Goal: Task Accomplishment & Management: Use online tool/utility

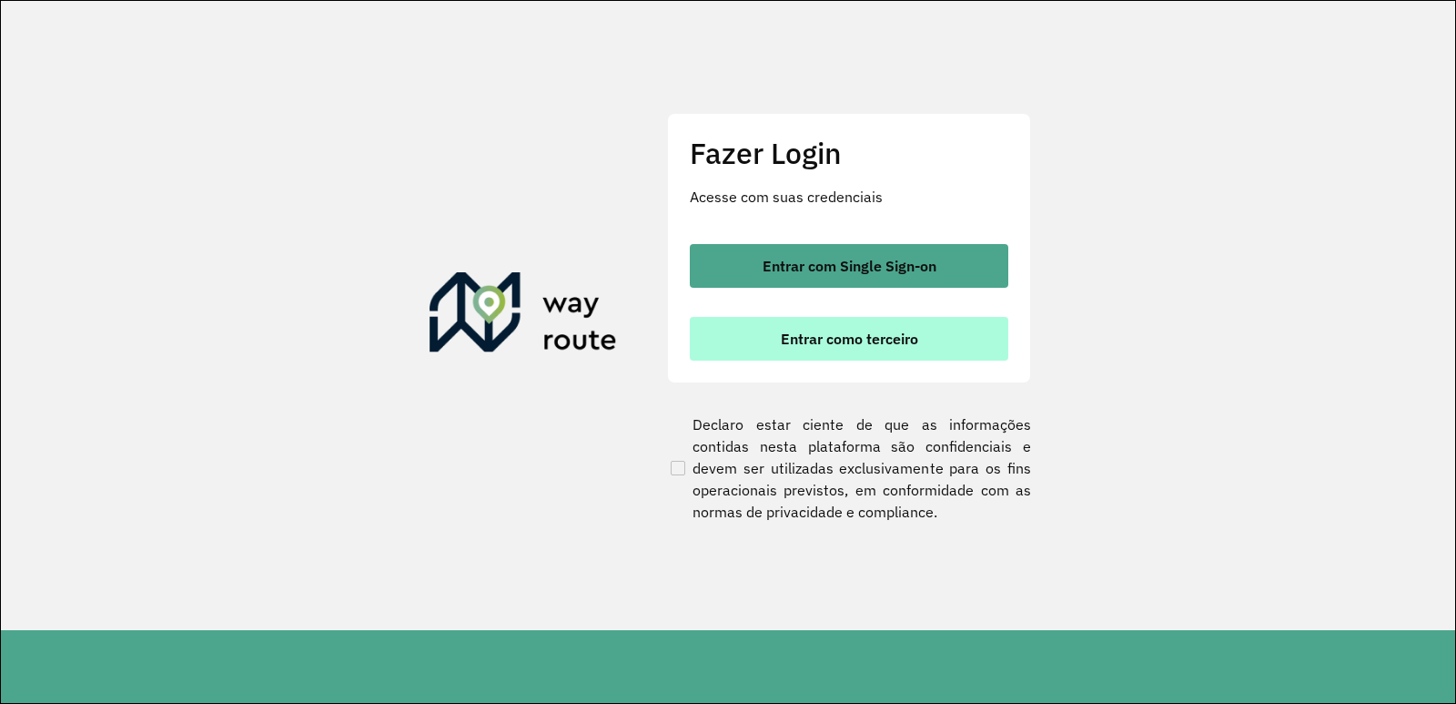
click at [878, 331] on span "Entrar como terceiro" at bounding box center [849, 338] width 137 height 15
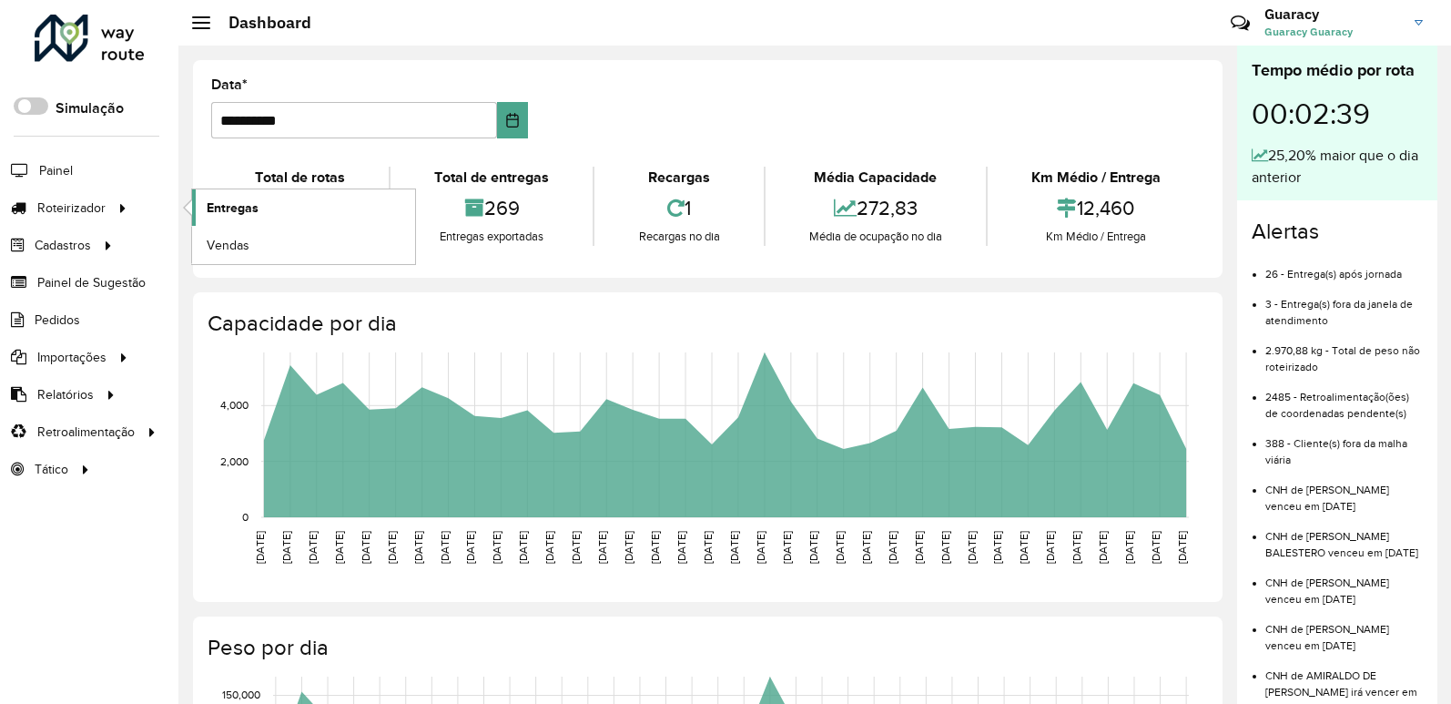
click at [248, 207] on span "Entregas" at bounding box center [233, 207] width 52 height 19
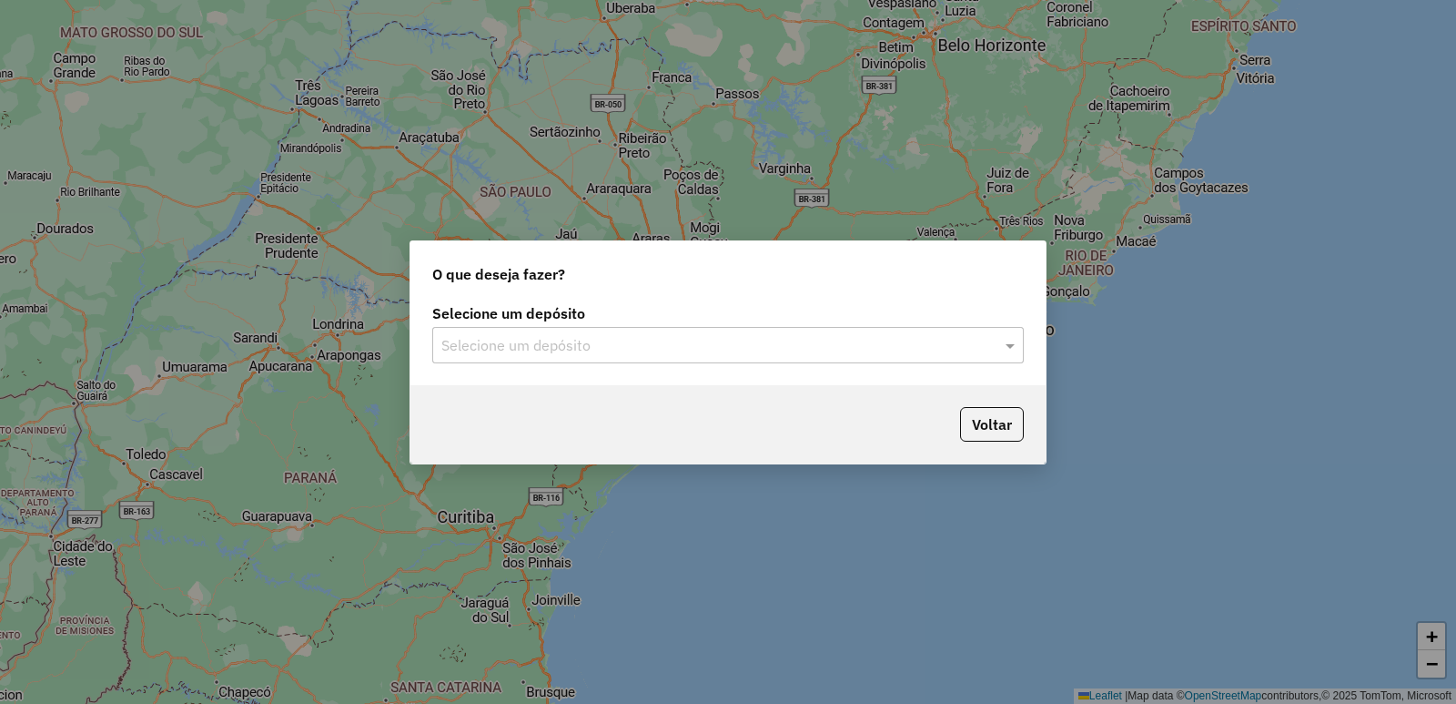
click at [646, 343] on input "text" at bounding box center [709, 346] width 537 height 22
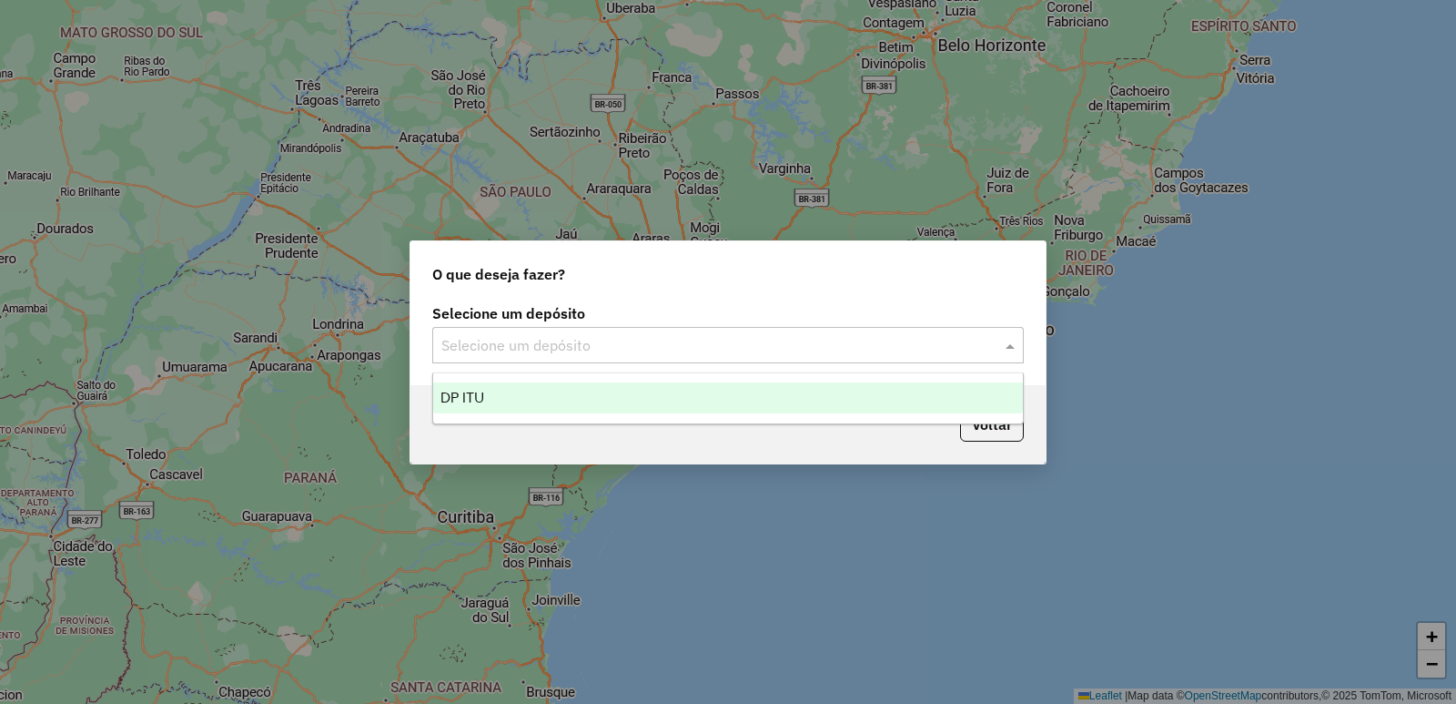
click at [662, 411] on div "DP ITU" at bounding box center [728, 397] width 590 height 31
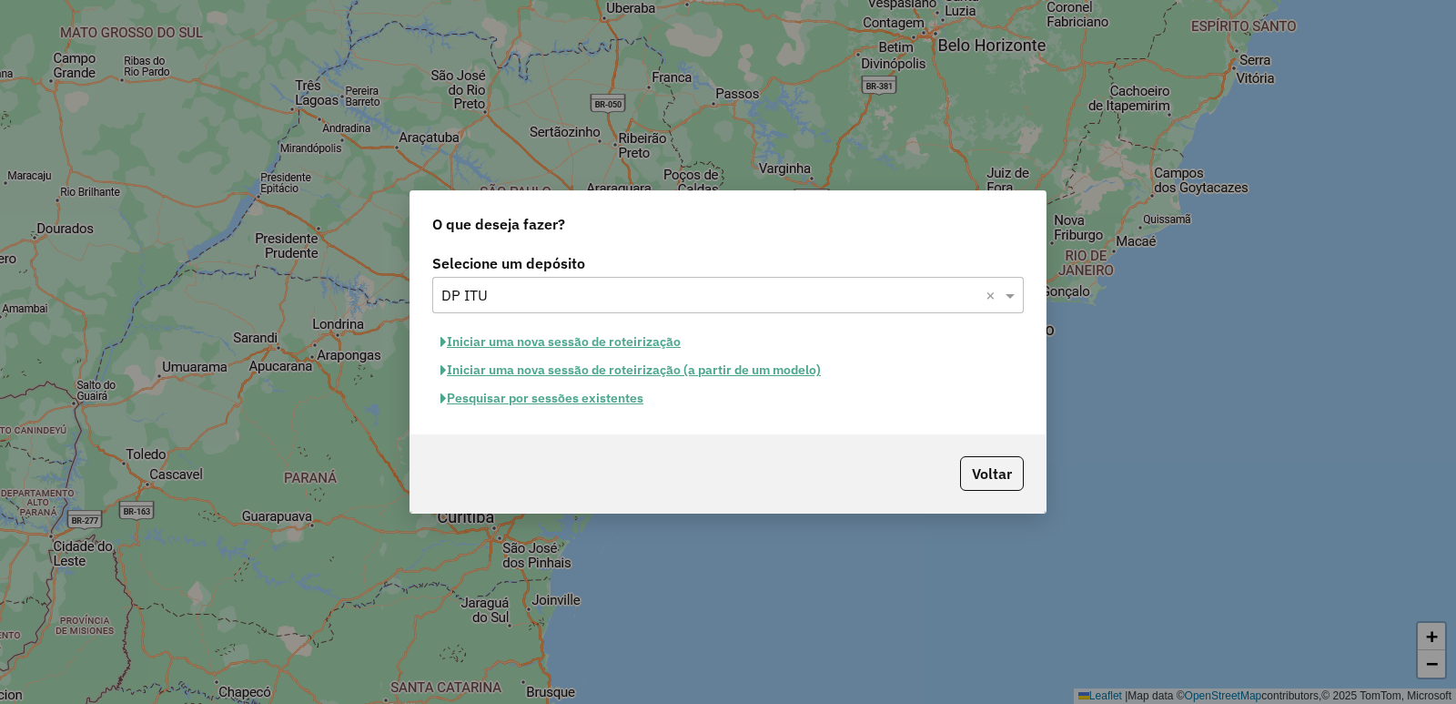
click at [586, 397] on button "Pesquisar por sessões existentes" at bounding box center [541, 398] width 219 height 28
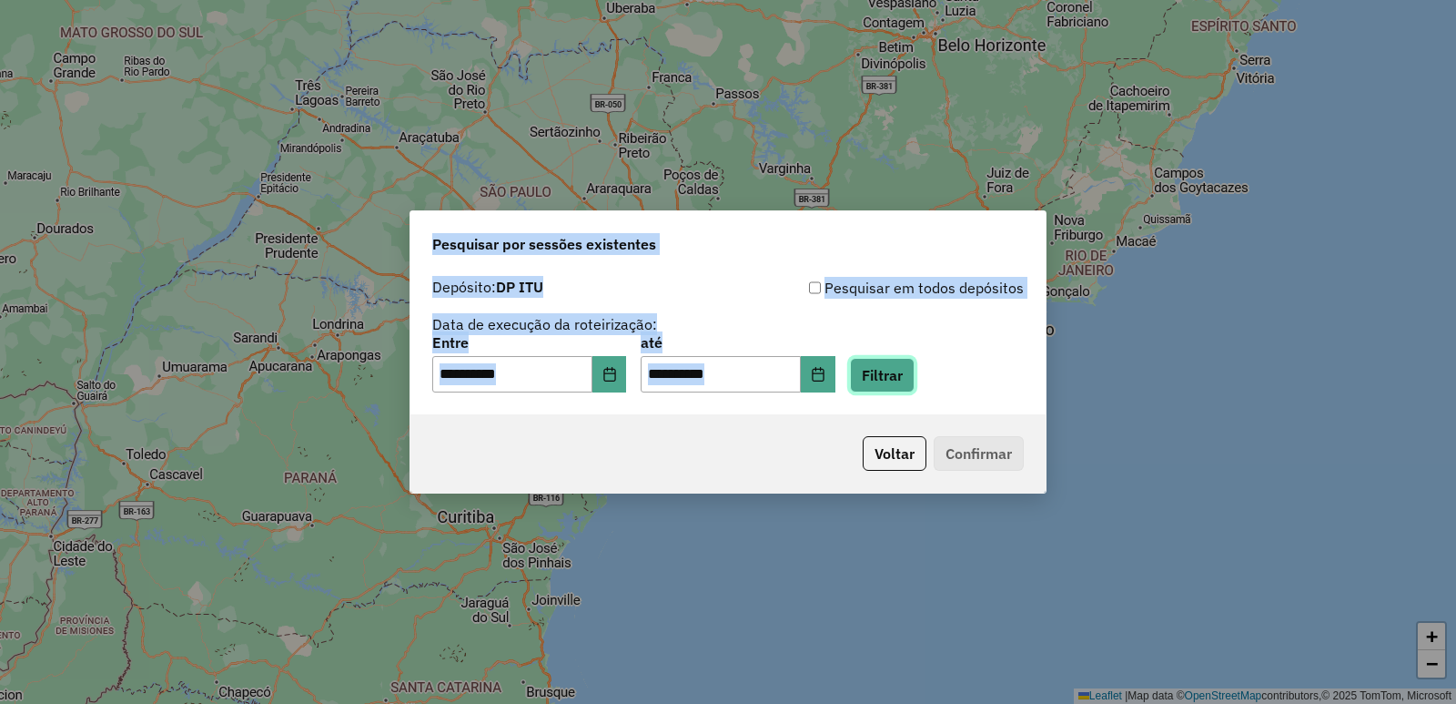
click at [904, 370] on button "Filtrar" at bounding box center [882, 375] width 65 height 35
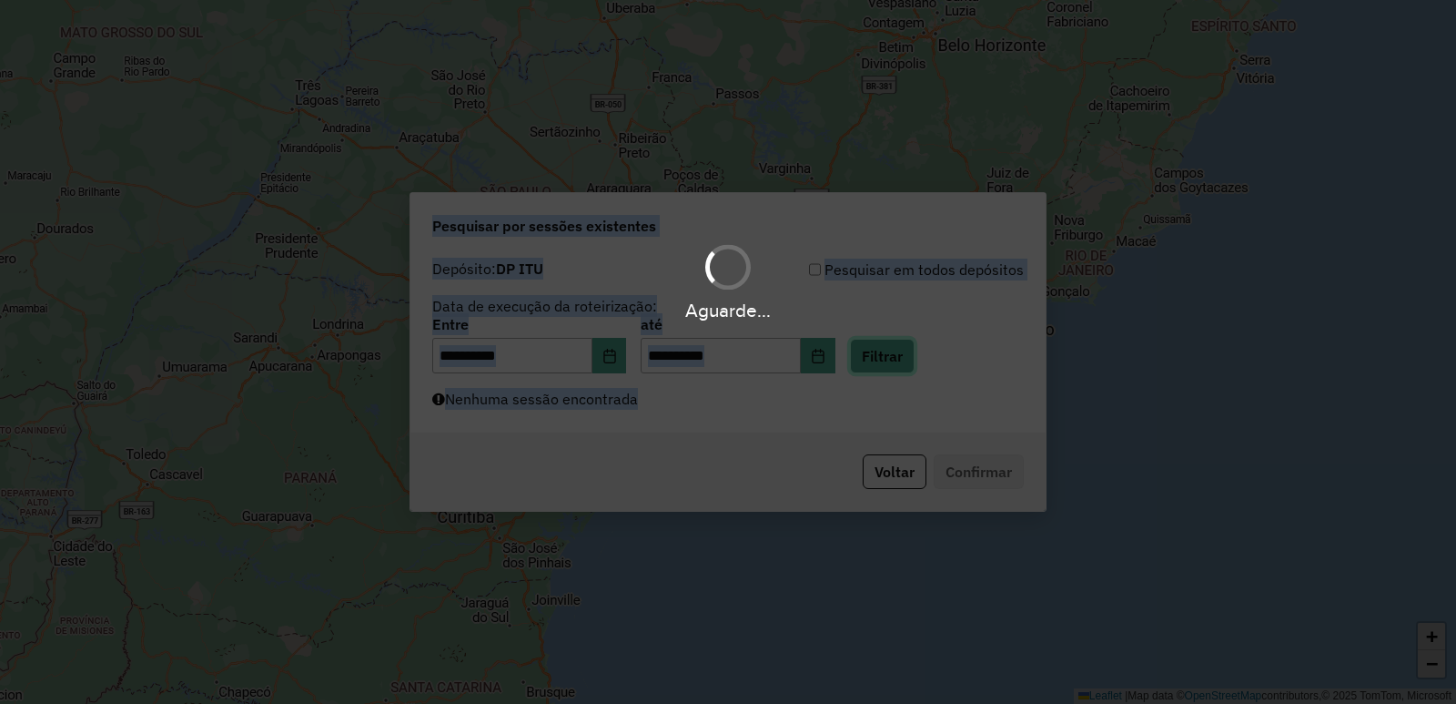
click at [904, 370] on hb-app "**********" at bounding box center [728, 352] width 1456 height 704
click at [904, 370] on div "Aguarde..." at bounding box center [728, 352] width 1456 height 704
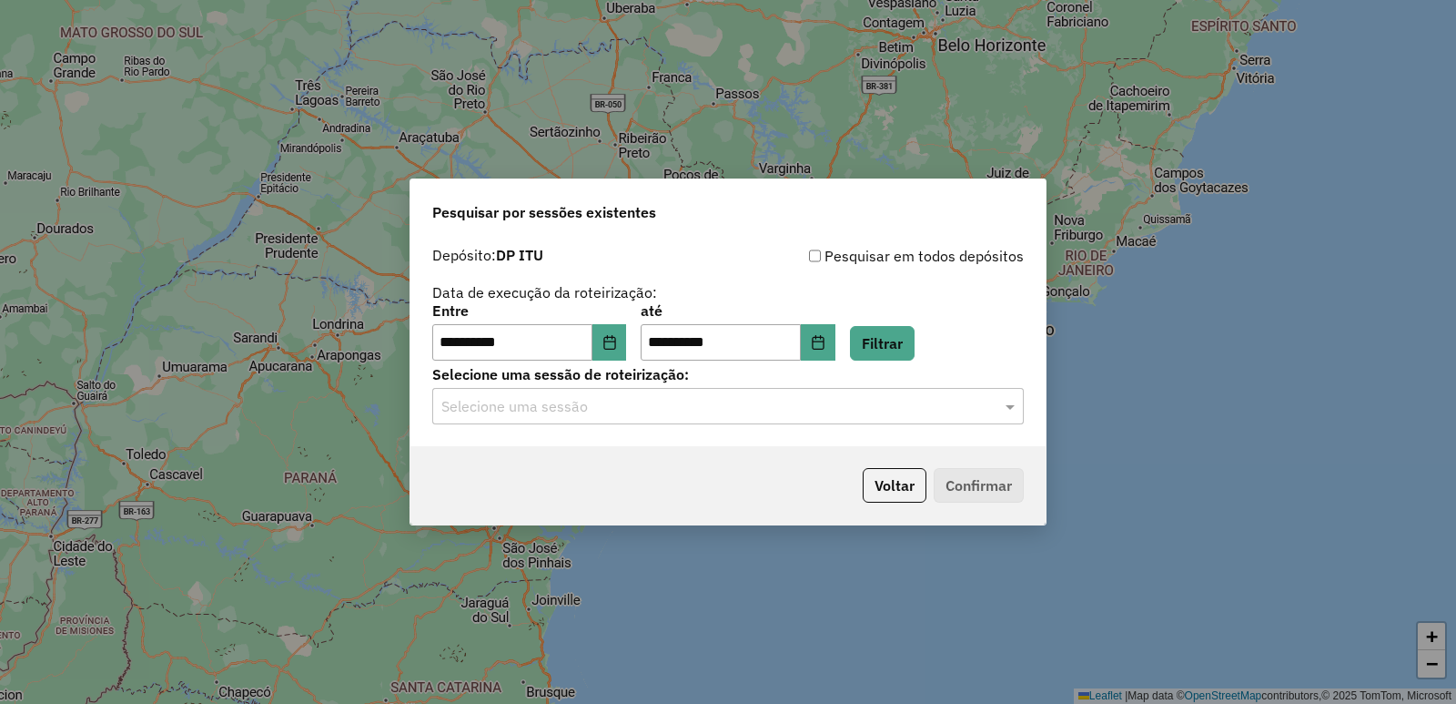
click at [714, 411] on input "text" at bounding box center [709, 407] width 537 height 22
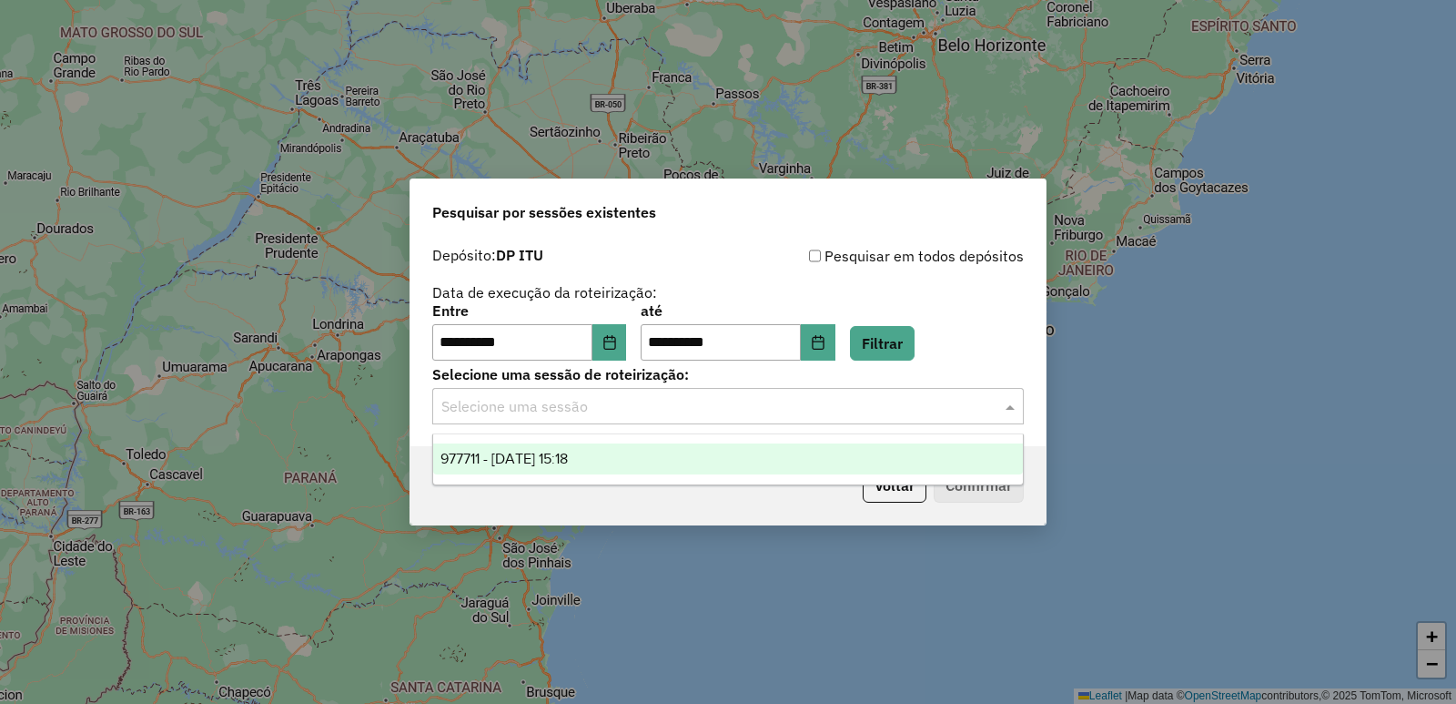
click at [709, 455] on div "977711 - 11/08/2025 15:18" at bounding box center [728, 458] width 590 height 31
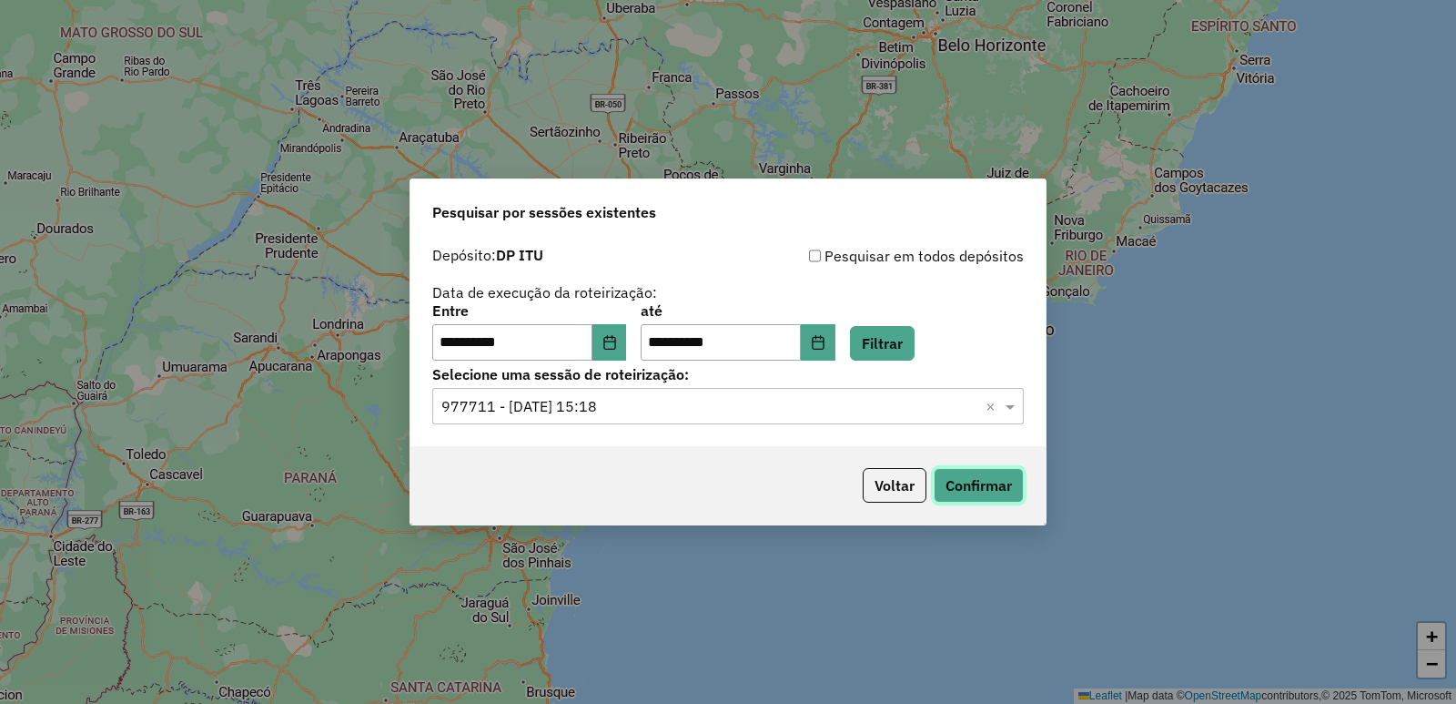
click at [964, 487] on button "Confirmar" at bounding box center [979, 485] width 90 height 35
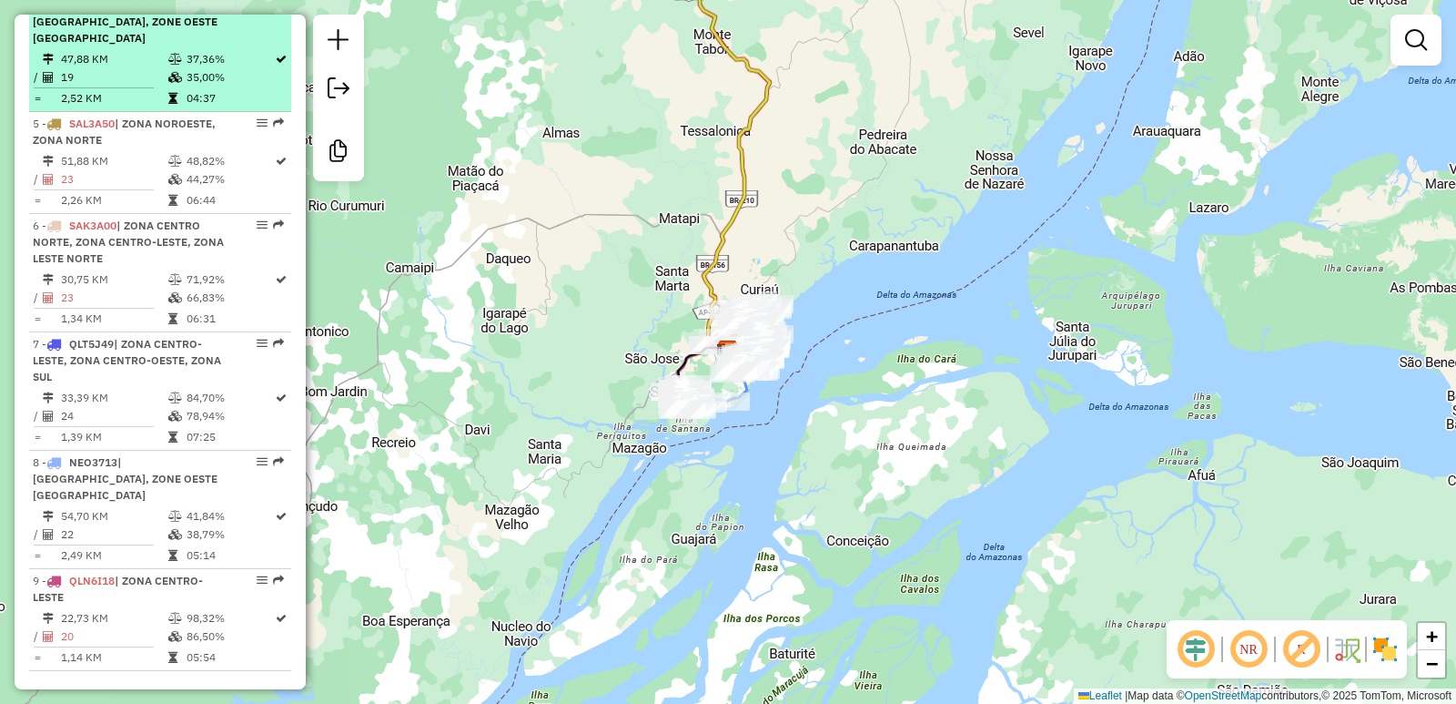
scroll to position [1092, 0]
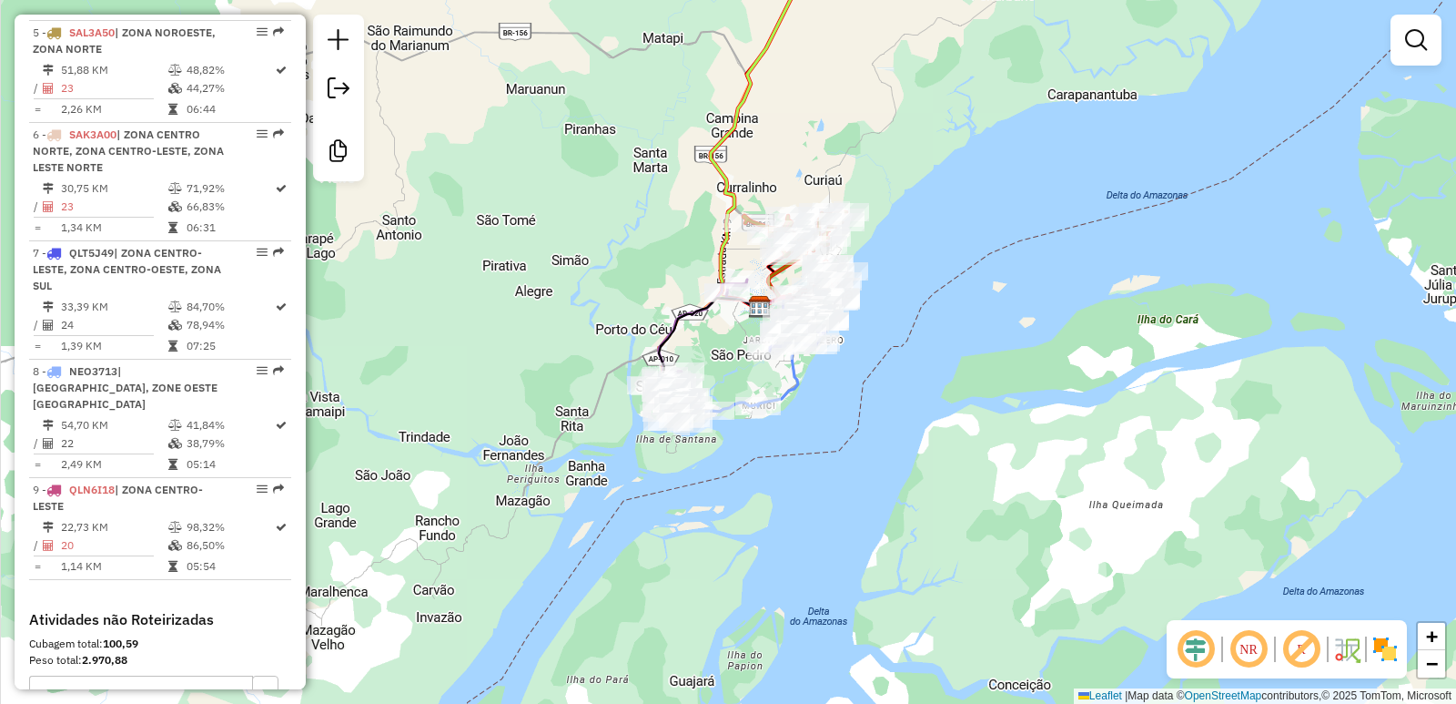
drag, startPoint x: 769, startPoint y: 390, endPoint x: 858, endPoint y: 429, distance: 97.4
click at [858, 429] on div "Janela de atendimento Grade de atendimento Capacidade Transportadoras Veículos …" at bounding box center [728, 352] width 1456 height 704
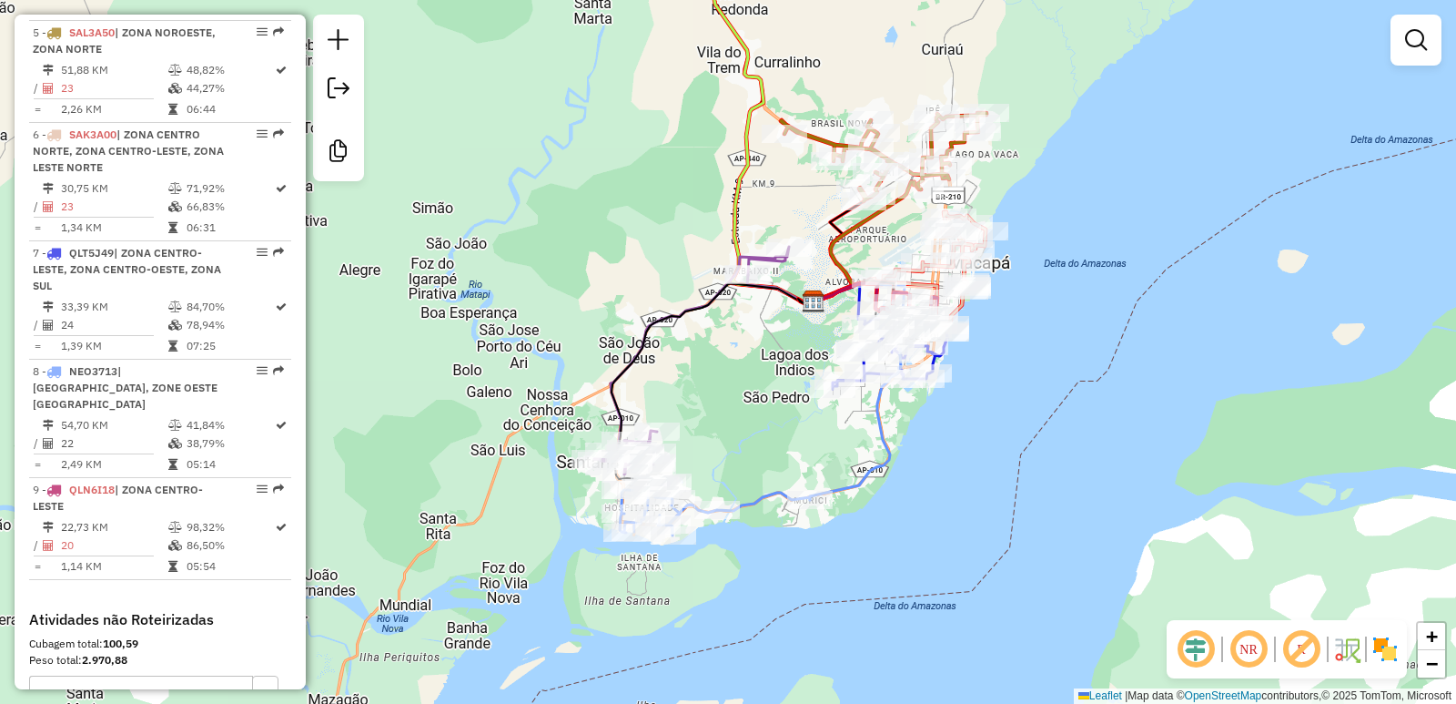
drag, startPoint x: 798, startPoint y: 337, endPoint x: 791, endPoint y: 370, distance: 34.5
click at [791, 370] on div "Janela de atendimento Grade de atendimento Capacidade Transportadoras Veículos …" at bounding box center [728, 352] width 1456 height 704
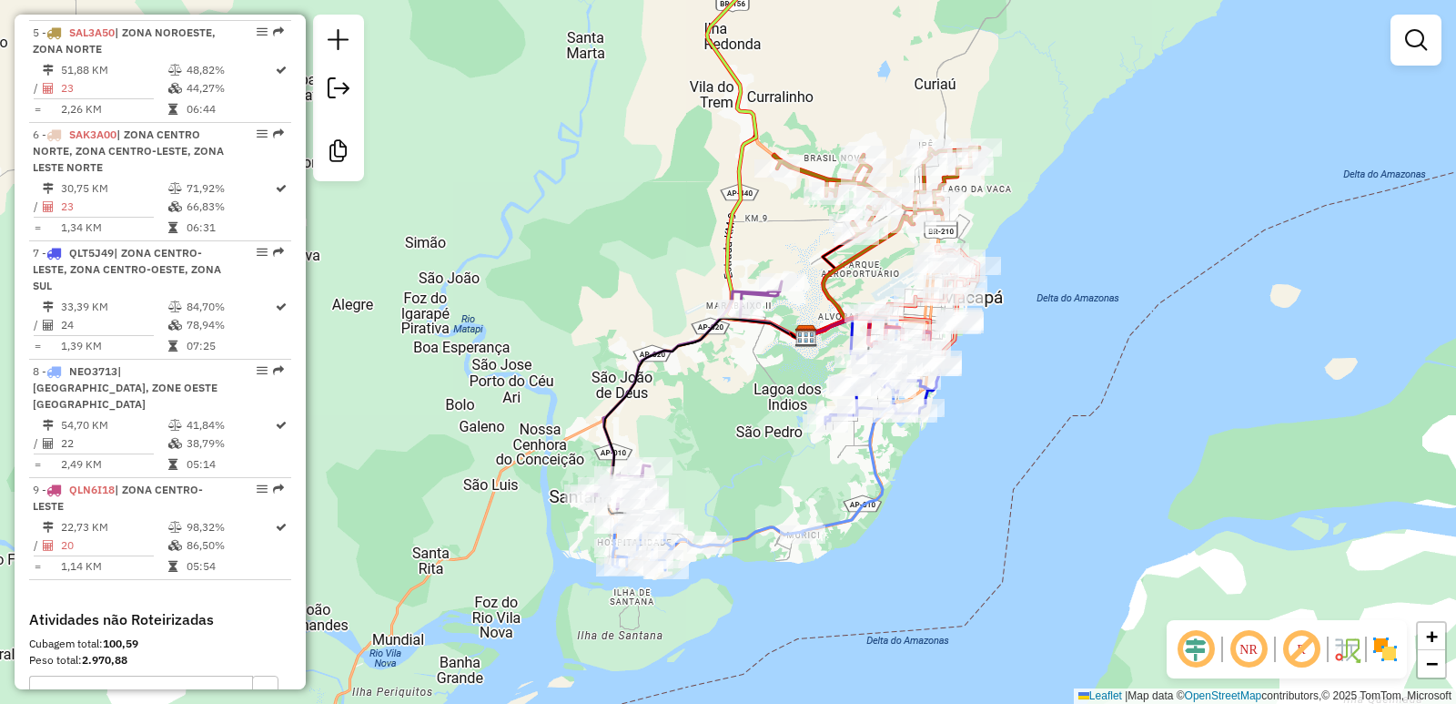
drag, startPoint x: 775, startPoint y: 344, endPoint x: 768, endPoint y: 379, distance: 35.3
click at [768, 379] on div "Janela de atendimento Grade de atendimento Capacidade Transportadoras Veículos …" at bounding box center [728, 352] width 1456 height 704
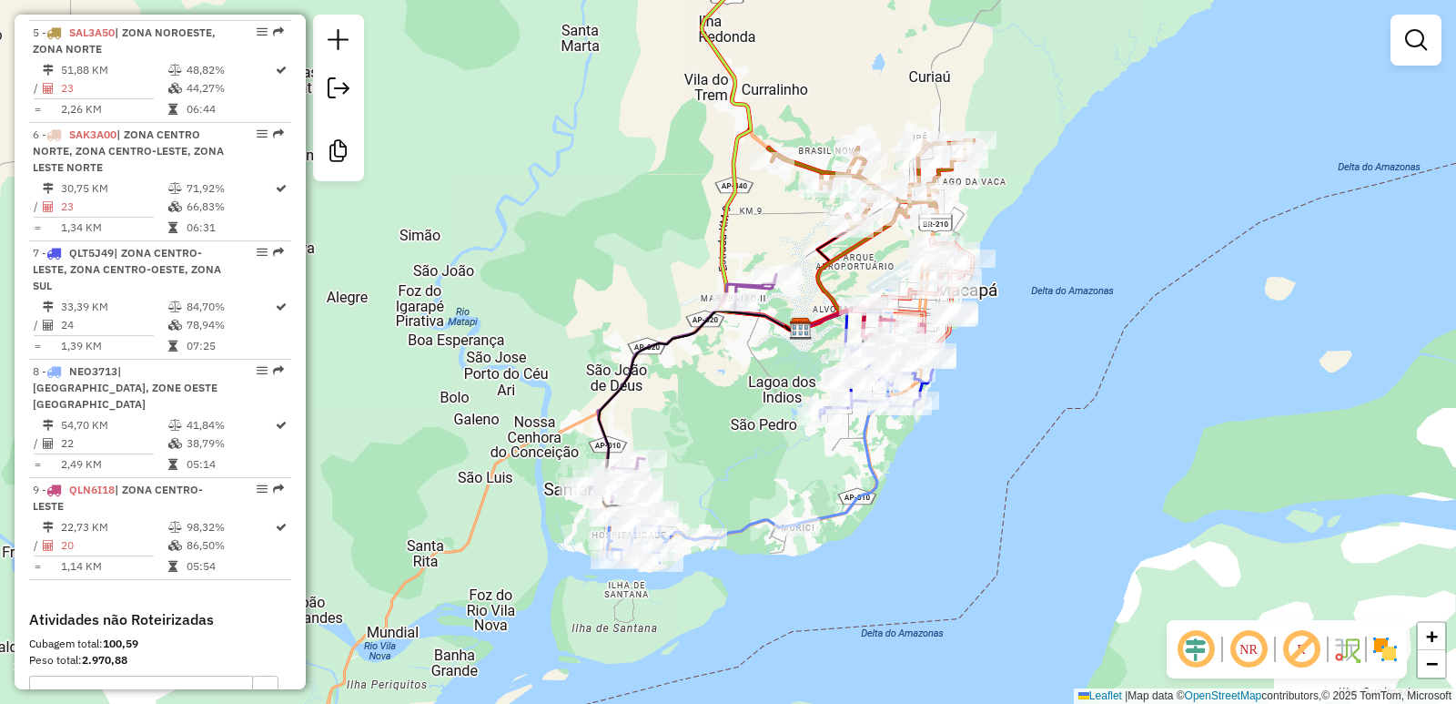
click at [1042, 467] on div "Janela de atendimento Grade de atendimento Capacidade Transportadoras Veículos …" at bounding box center [728, 352] width 1456 height 704
select select "**********"
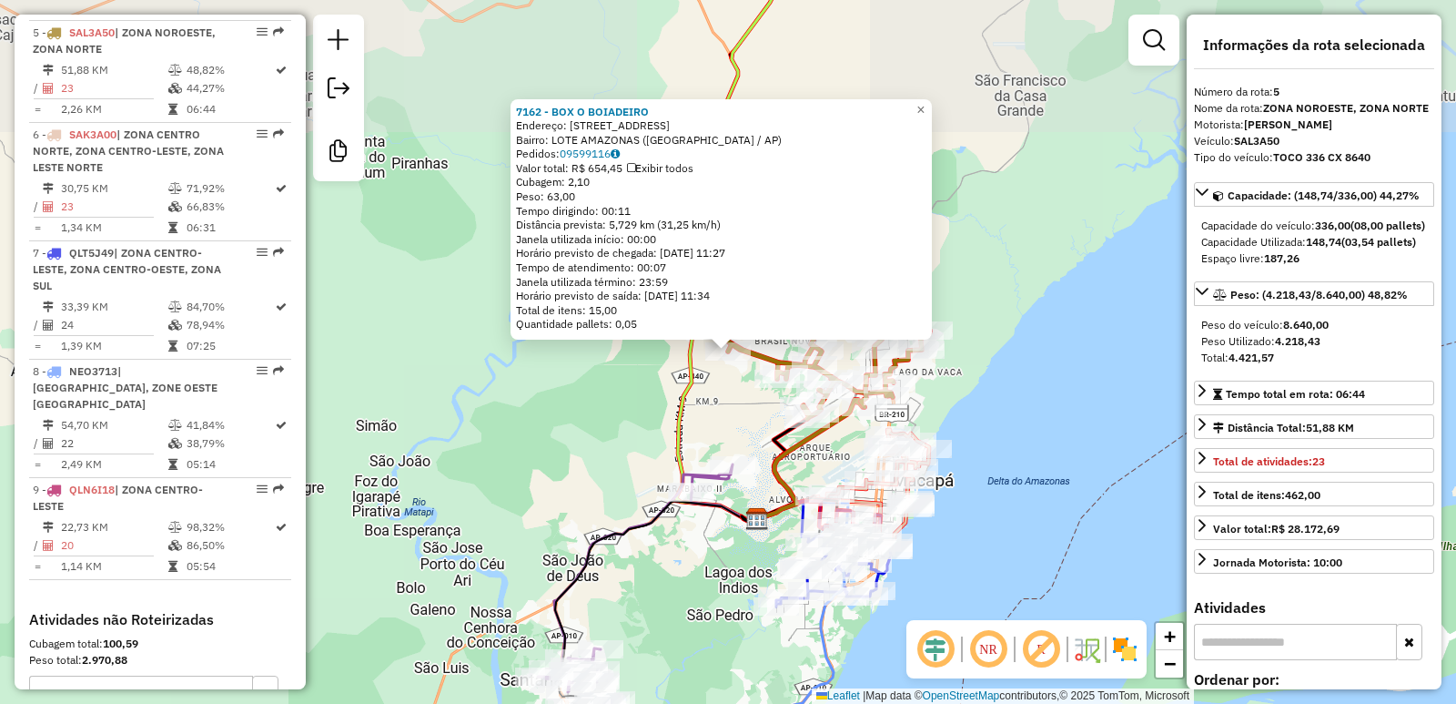
scroll to position [1099, 0]
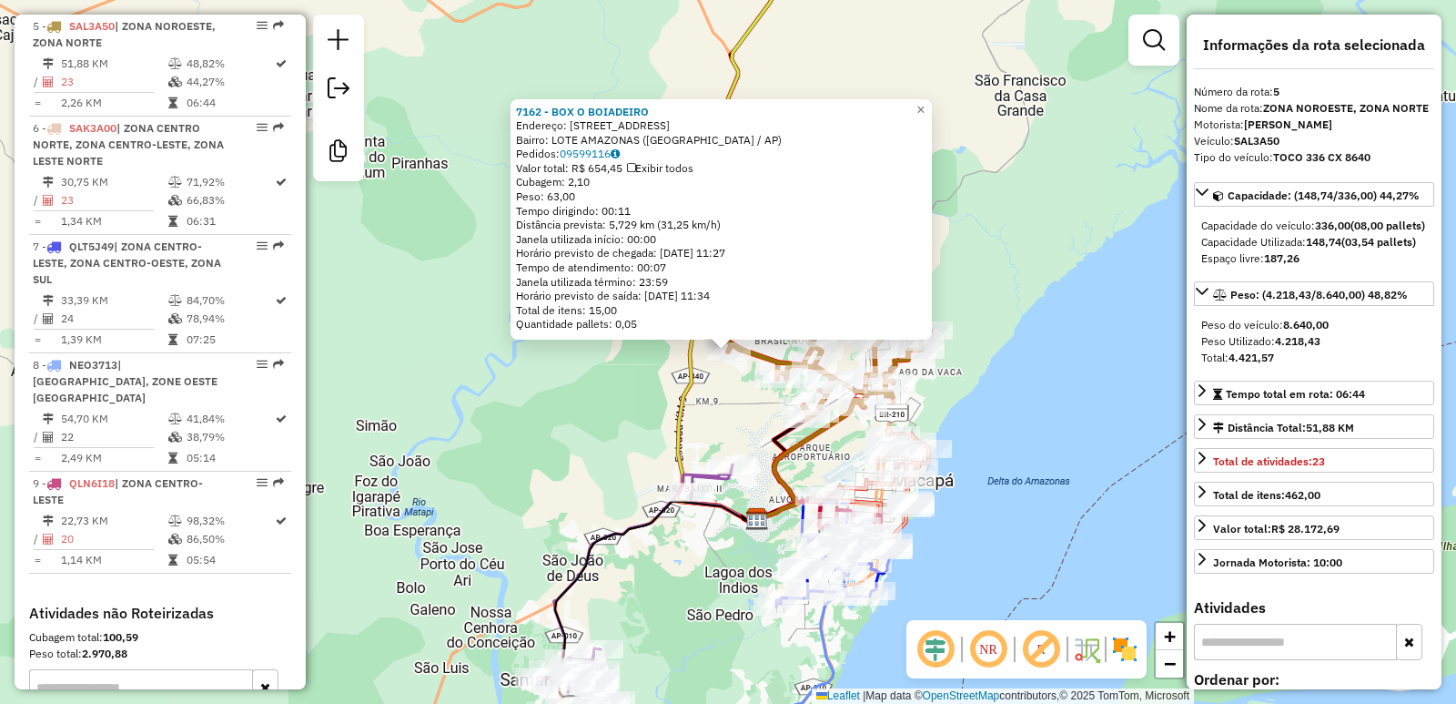
click at [577, 453] on div "7162 - BOX O BOIADEIRO Endereço: AV PARENIS 307 Bairro: LOTE AMAZONAS ([GEOGRAP…" at bounding box center [728, 352] width 1456 height 704
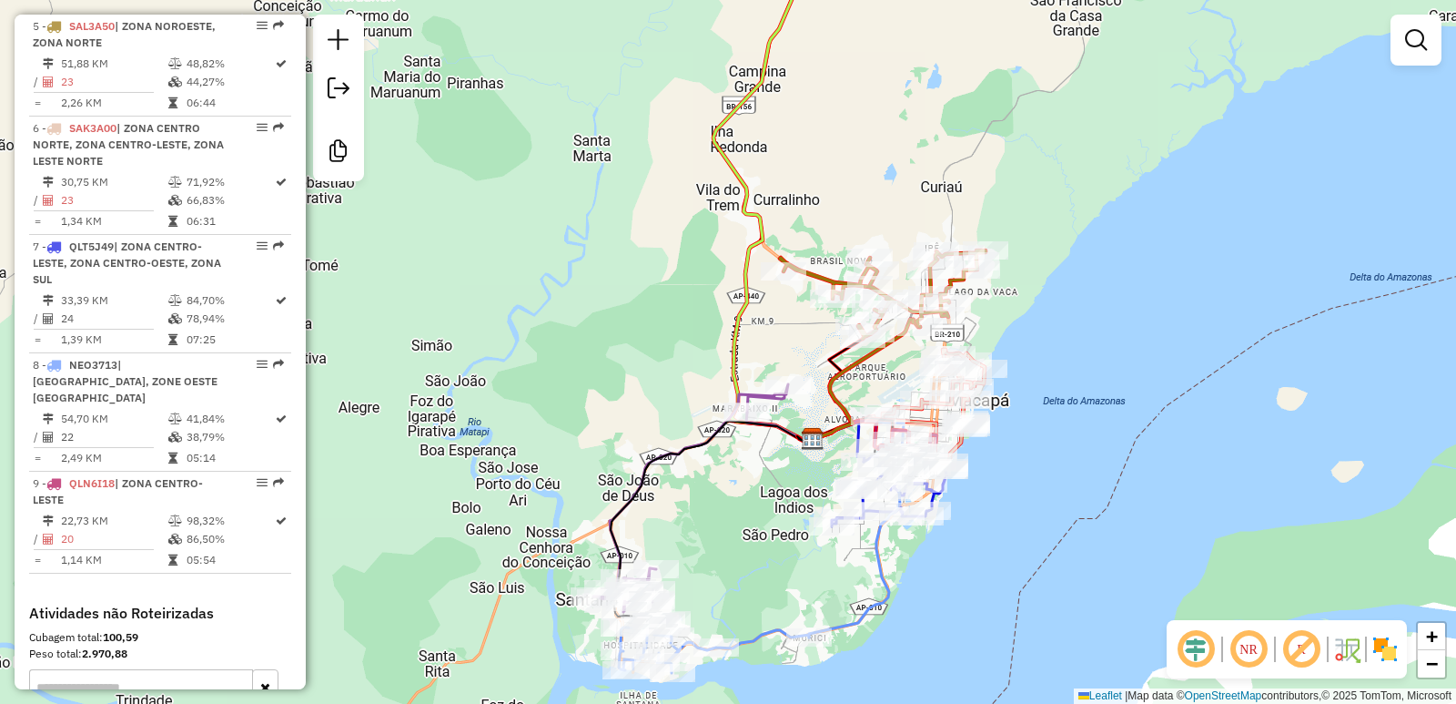
drag, startPoint x: 754, startPoint y: 404, endPoint x: 775, endPoint y: 331, distance: 76.0
click at [775, 331] on div "Janela de atendimento Grade de atendimento Capacidade Transportadoras Veículos …" at bounding box center [728, 352] width 1456 height 704
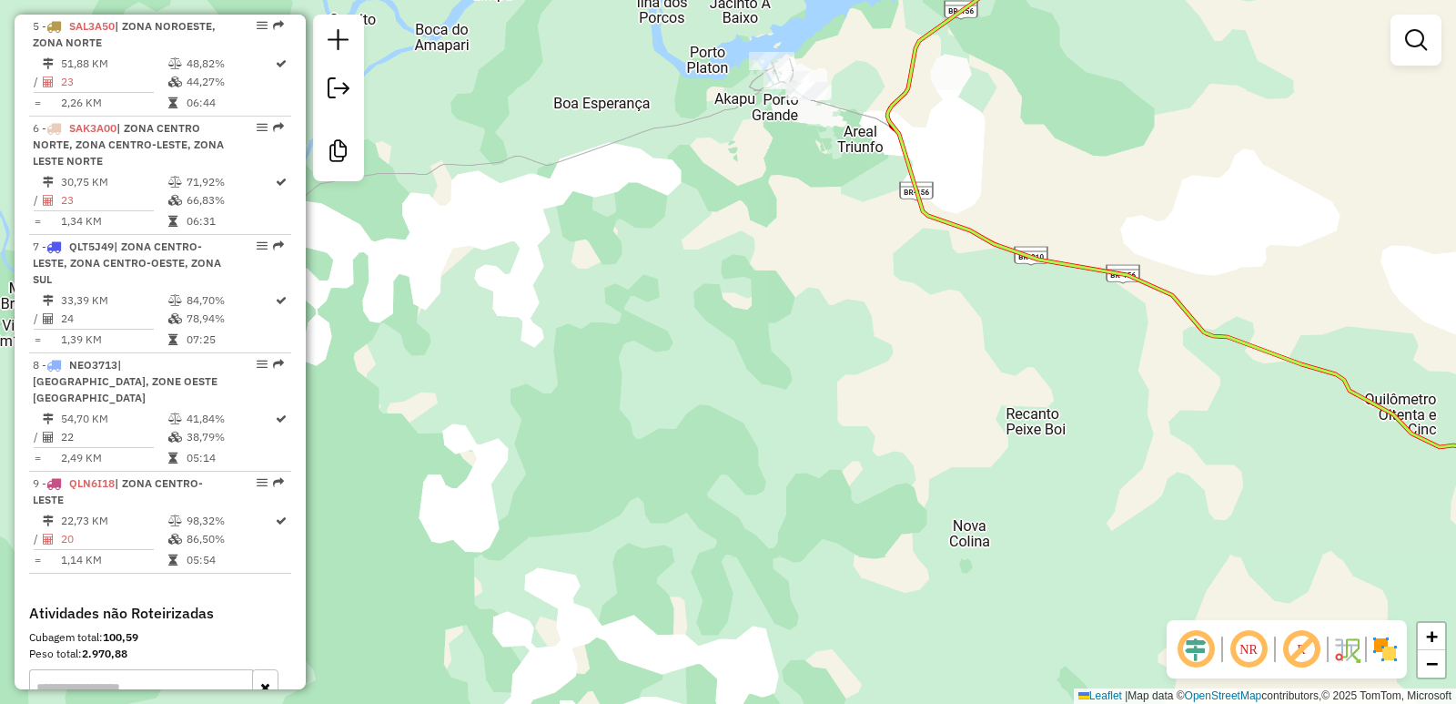
drag, startPoint x: 798, startPoint y: 102, endPoint x: 775, endPoint y: 240, distance: 140.2
click at [777, 236] on div "Janela de atendimento Grade de atendimento Capacidade Transportadoras Veículos …" at bounding box center [728, 352] width 1456 height 704
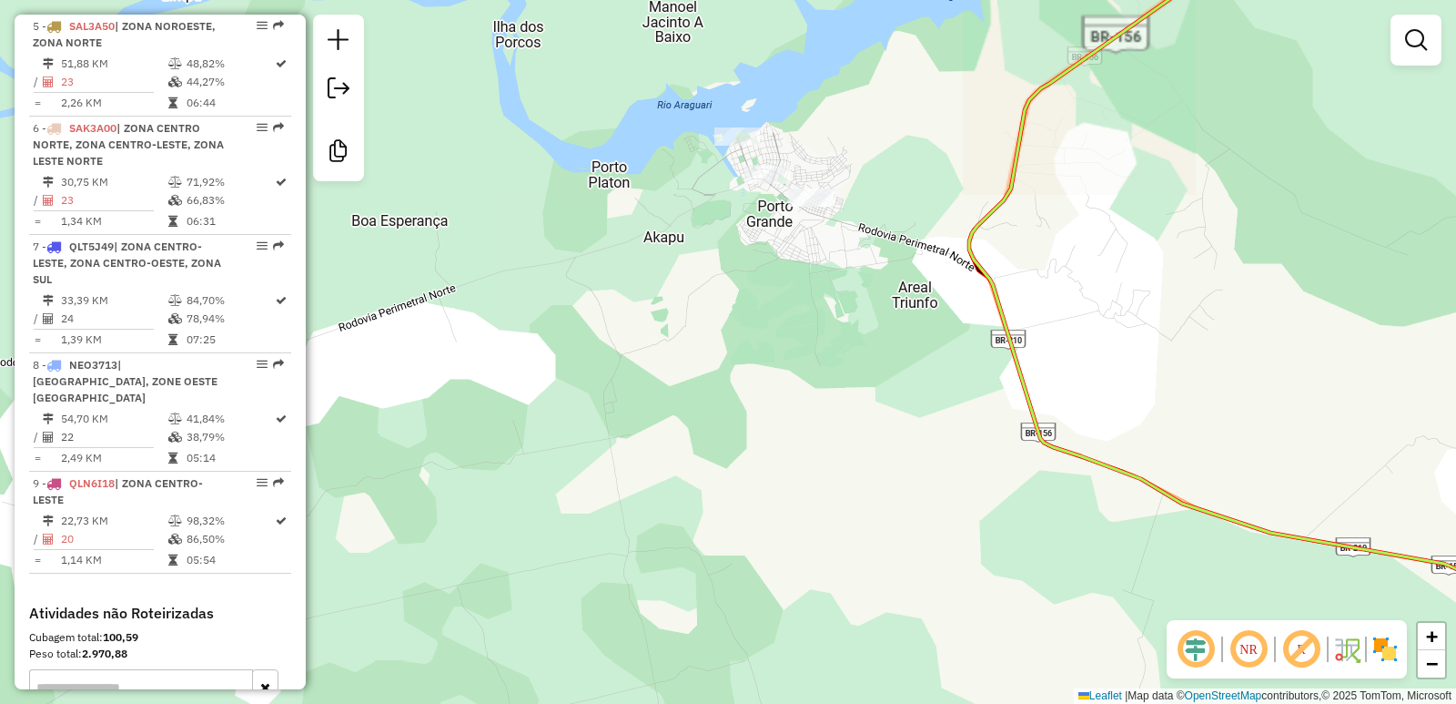
drag, startPoint x: 785, startPoint y: 221, endPoint x: 792, endPoint y: 324, distance: 103.0
click at [791, 323] on div "Janela de atendimento Grade de atendimento Capacidade Transportadoras Veículos …" at bounding box center [728, 352] width 1456 height 704
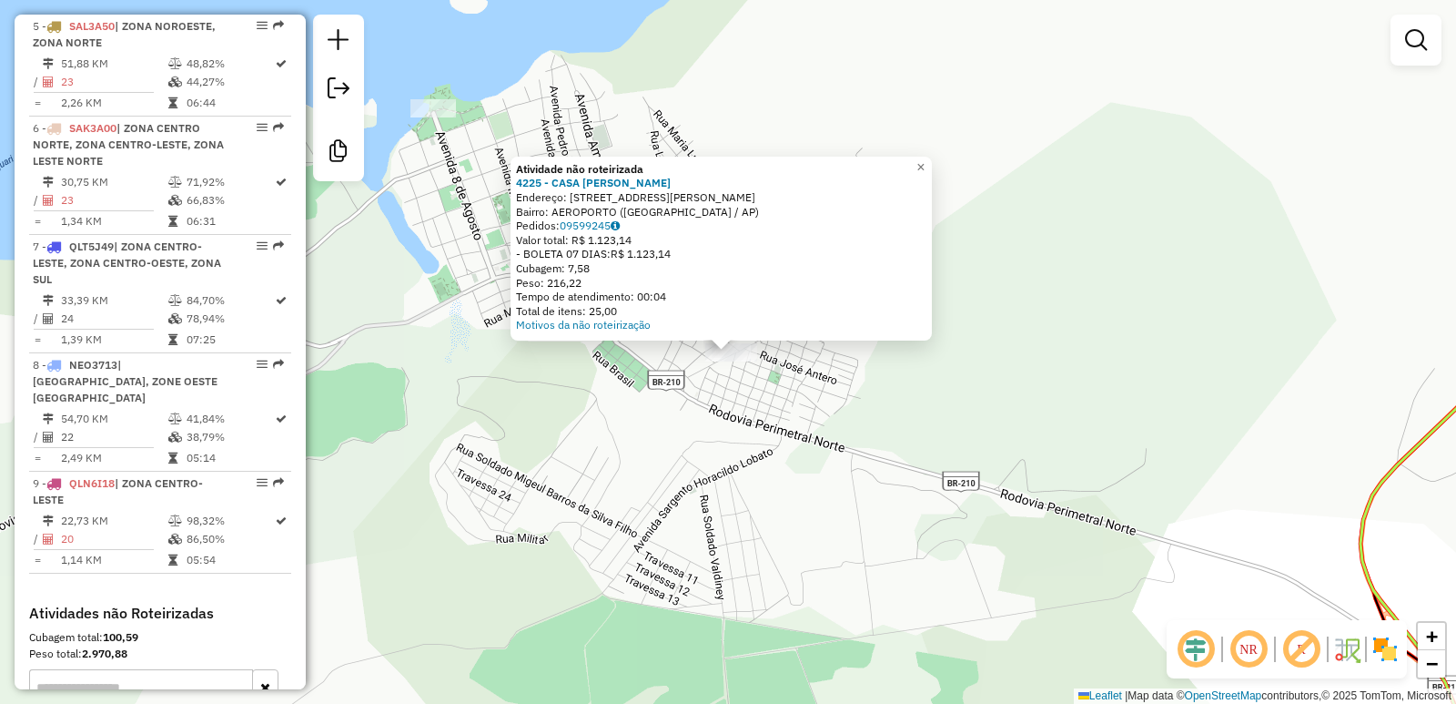
click at [441, 117] on div at bounding box center [433, 108] width 46 height 18
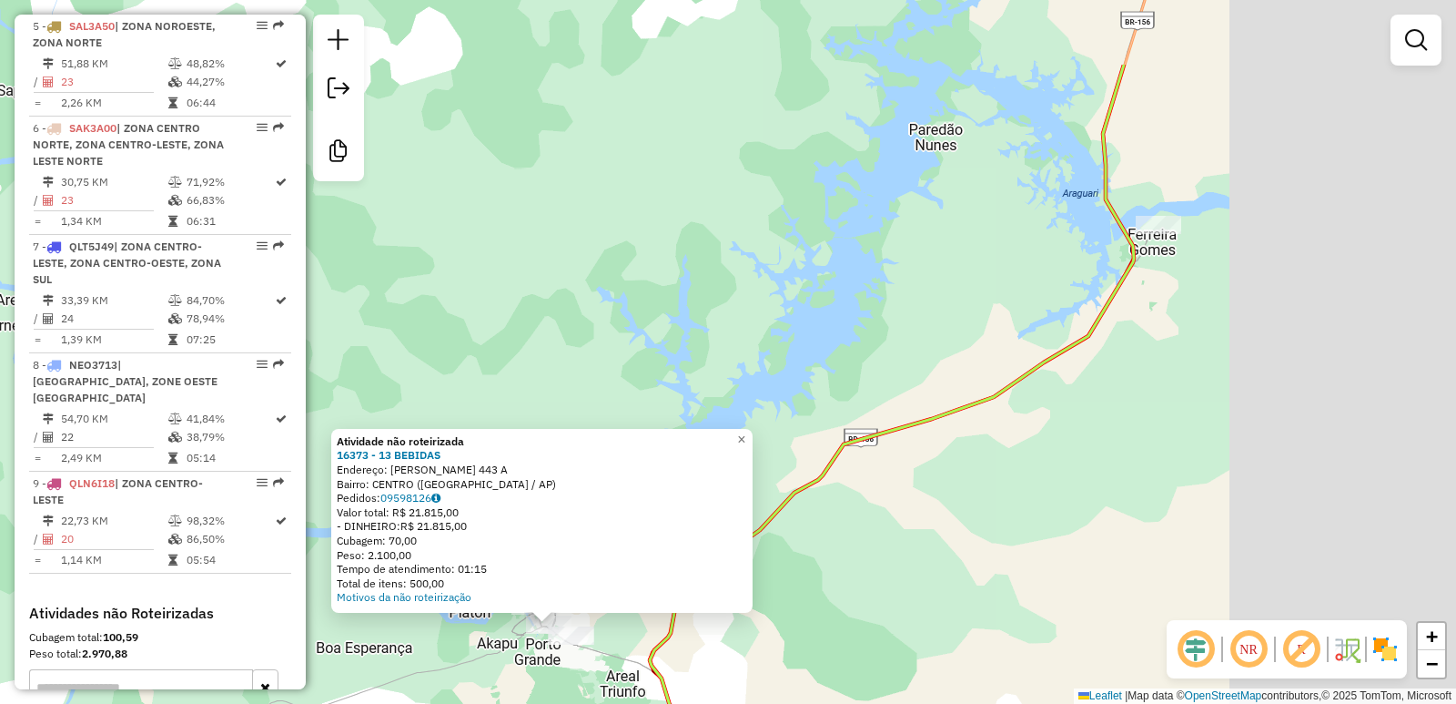
drag, startPoint x: 1192, startPoint y: 413, endPoint x: 772, endPoint y: 600, distance: 460.0
click at [769, 609] on div "Atividade não roteirizada 16373 - 13 BEBIDAS Endereço: [PERSON_NAME][STREET_ADD…" at bounding box center [728, 352] width 1456 height 704
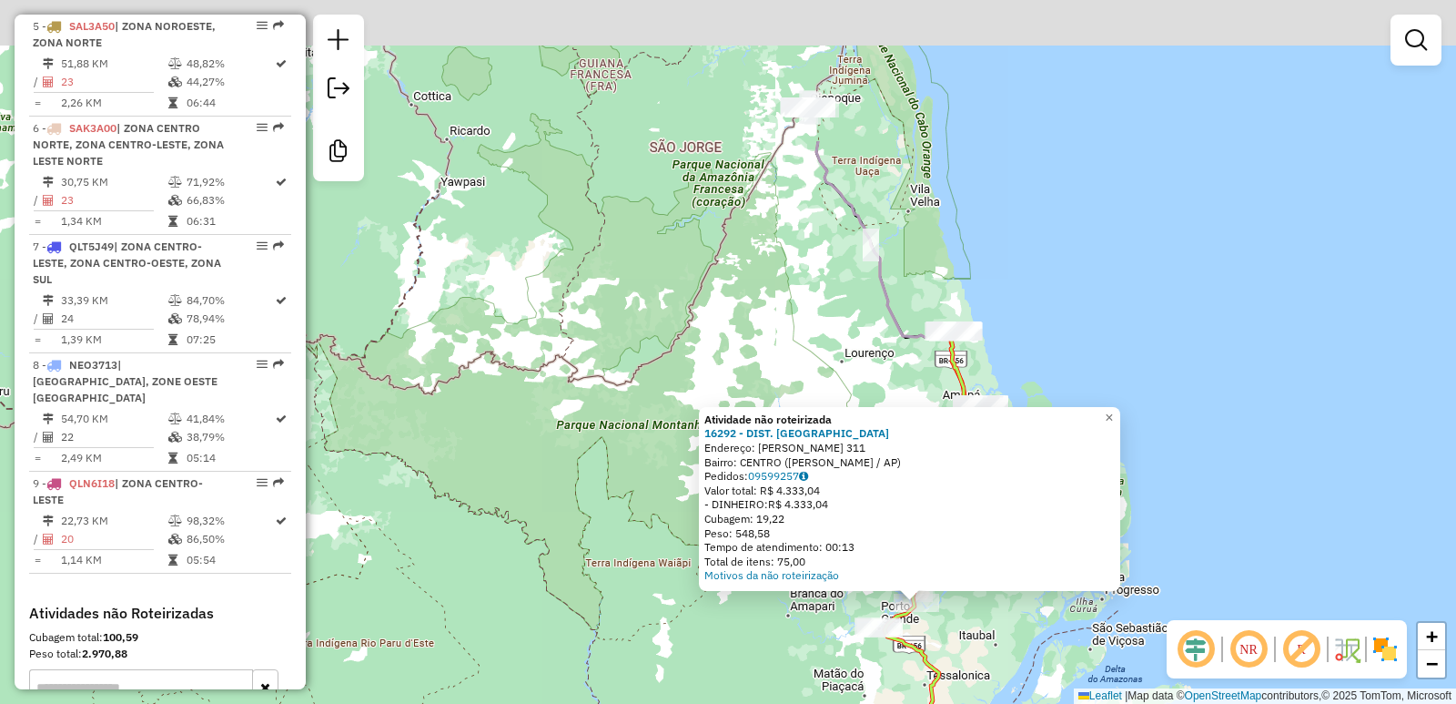
drag, startPoint x: 1049, startPoint y: 427, endPoint x: 993, endPoint y: 639, distance: 219.4
click at [993, 639] on div "Atividade não roteirizada 16292 - DIST. BRAZAO Endereço: HILDEMAR MAIA 311 Bair…" at bounding box center [728, 352] width 1456 height 704
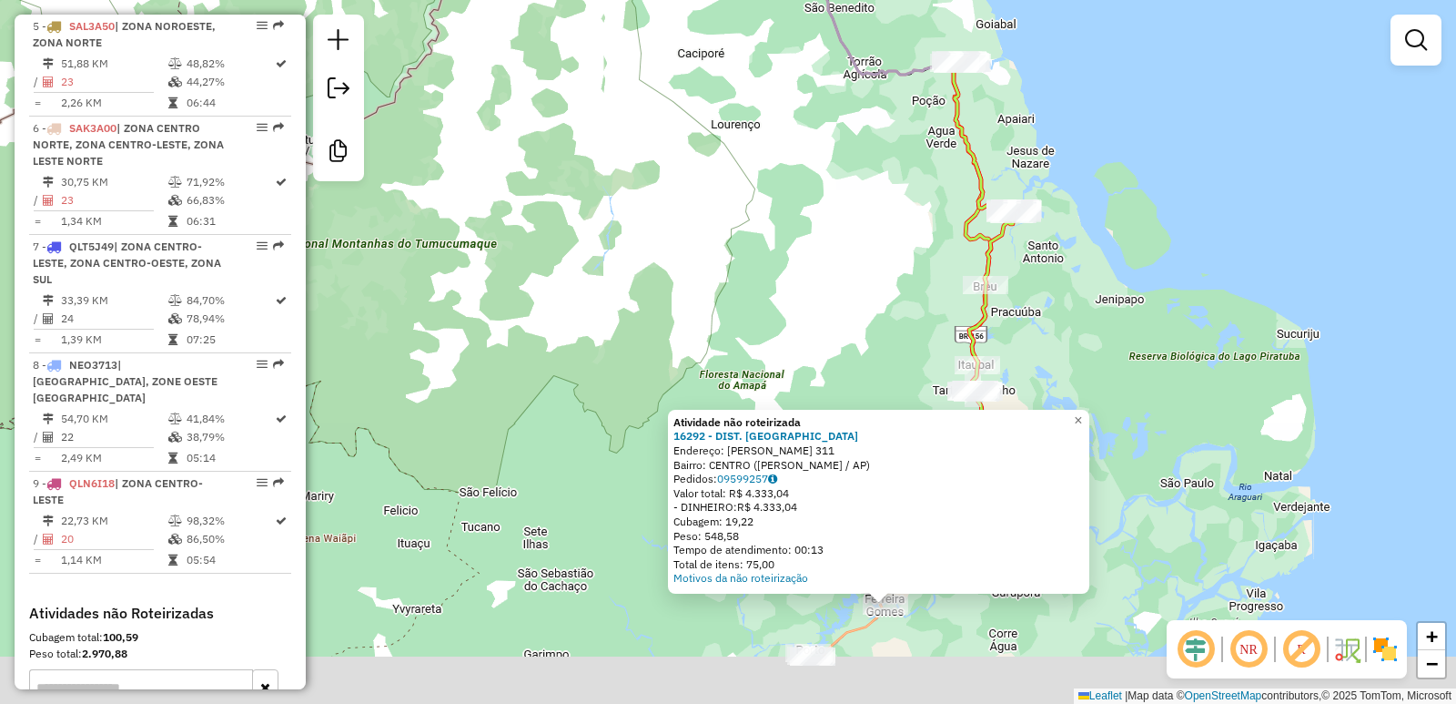
drag, startPoint x: 1007, startPoint y: 572, endPoint x: 1028, endPoint y: 330, distance: 242.2
click at [1028, 330] on div "Atividade não roteirizada 16292 - DIST. BRAZAO Endereço: HILDEMAR MAIA 311 Bair…" at bounding box center [728, 352] width 1456 height 704
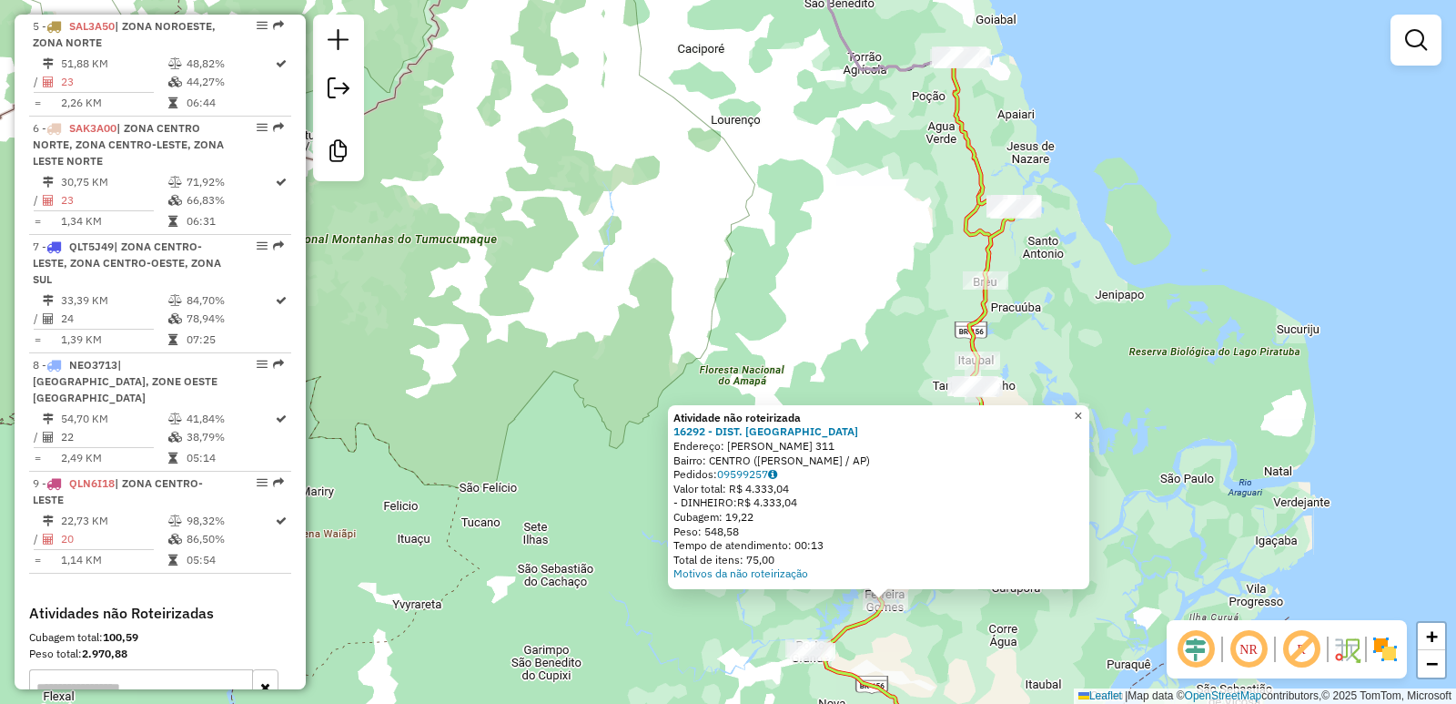
click at [1082, 411] on span "×" at bounding box center [1078, 415] width 8 height 15
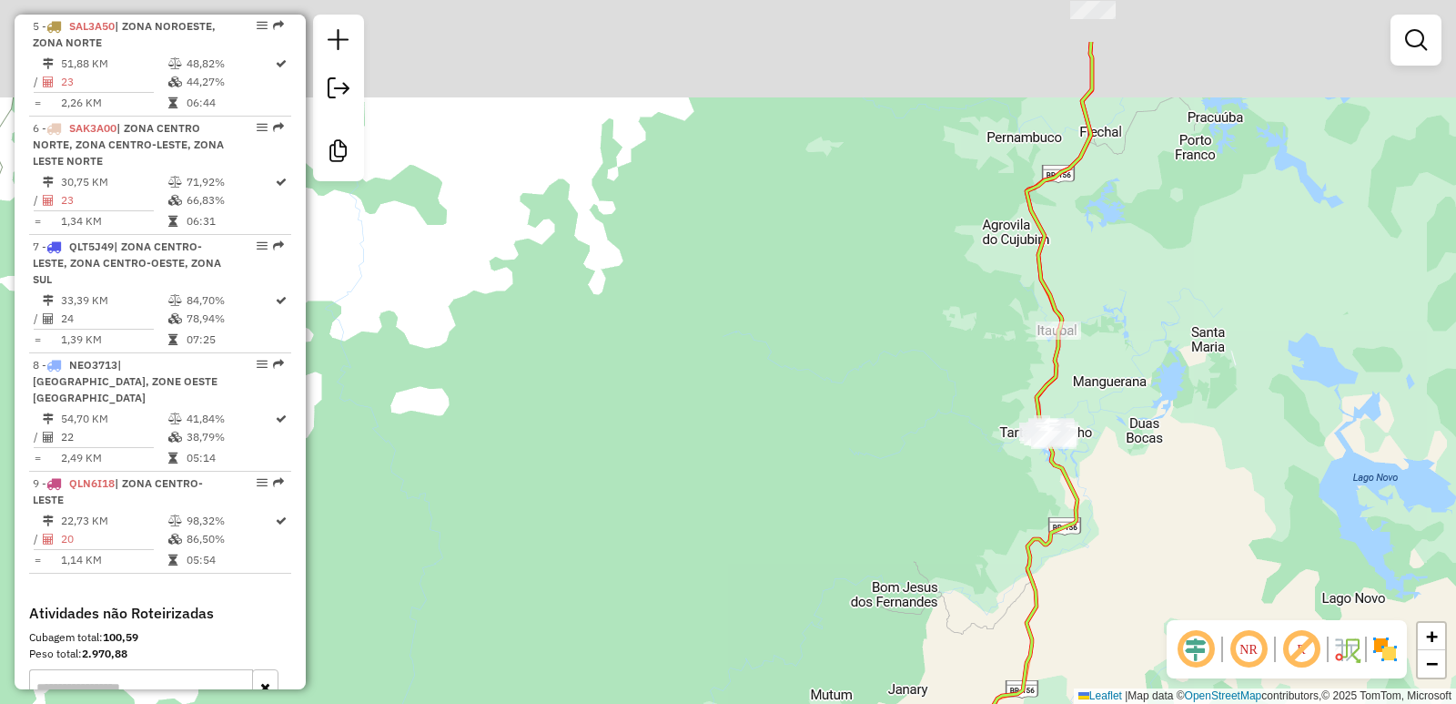
drag, startPoint x: 1117, startPoint y: 255, endPoint x: 1046, endPoint y: 485, distance: 241.0
click at [1046, 485] on div "Janela de atendimento Grade de atendimento Capacidade Transportadoras Veículos …" at bounding box center [728, 352] width 1456 height 704
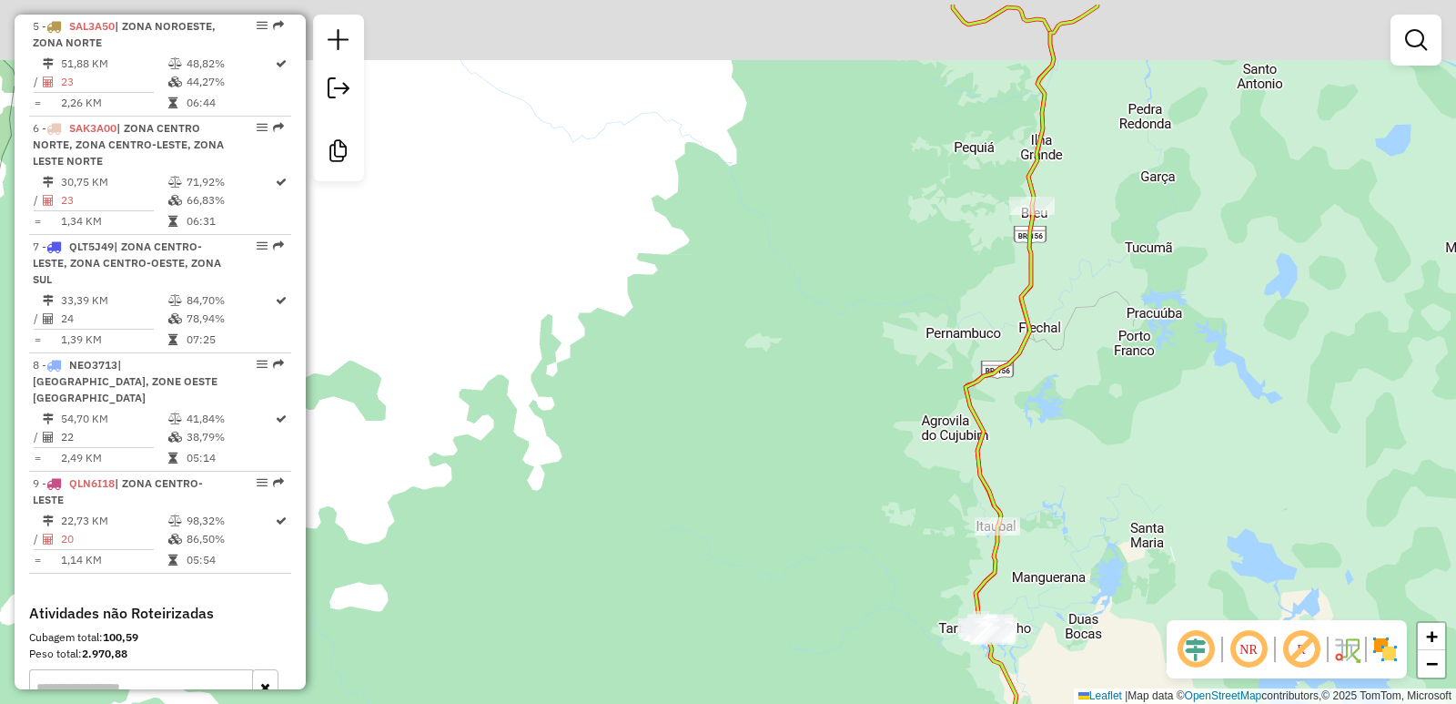
drag, startPoint x: 1060, startPoint y: 276, endPoint x: 1049, endPoint y: 602, distance: 326.0
click at [1052, 599] on div "Janela de atendimento Grade de atendimento Capacidade Transportadoras Veículos …" at bounding box center [728, 352] width 1456 height 704
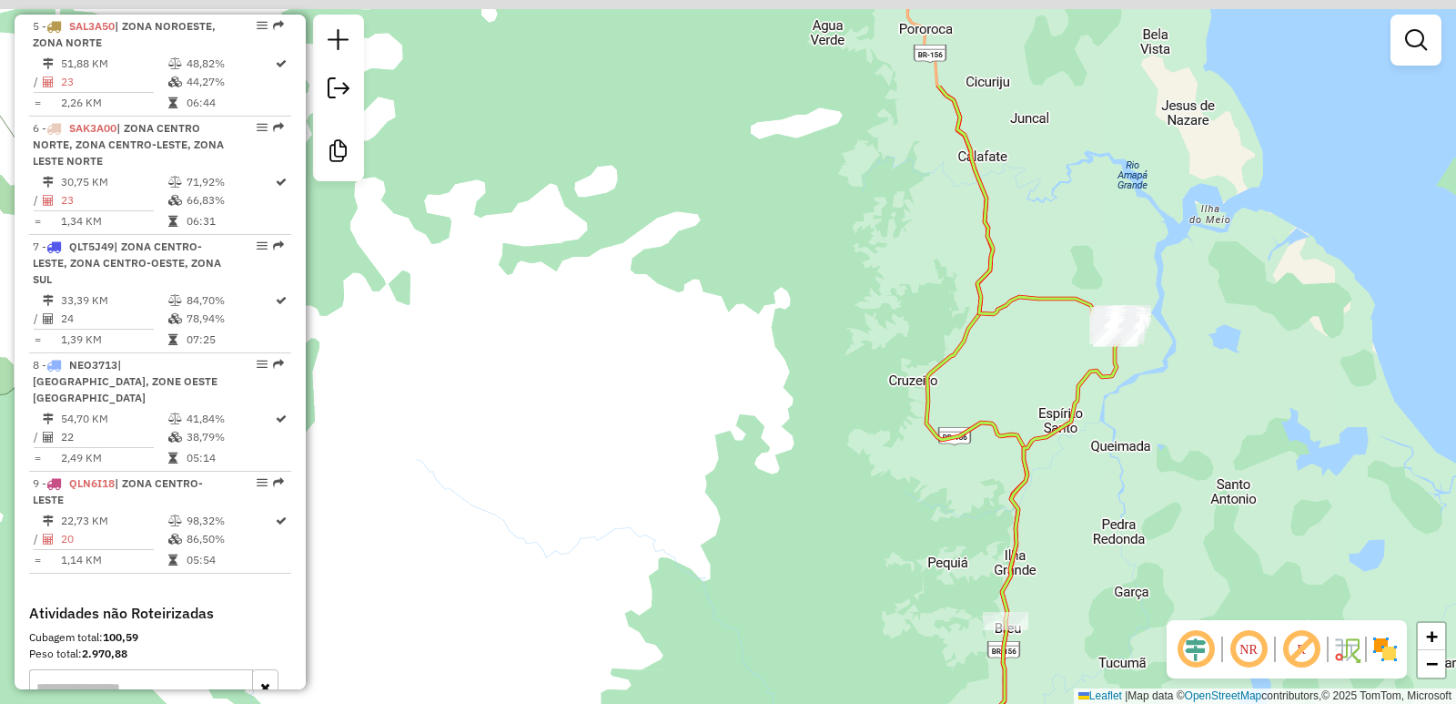
drag, startPoint x: 1081, startPoint y: 425, endPoint x: 1048, endPoint y: 524, distance: 104.8
click at [1048, 524] on icon at bounding box center [1033, 508] width 190 height 845
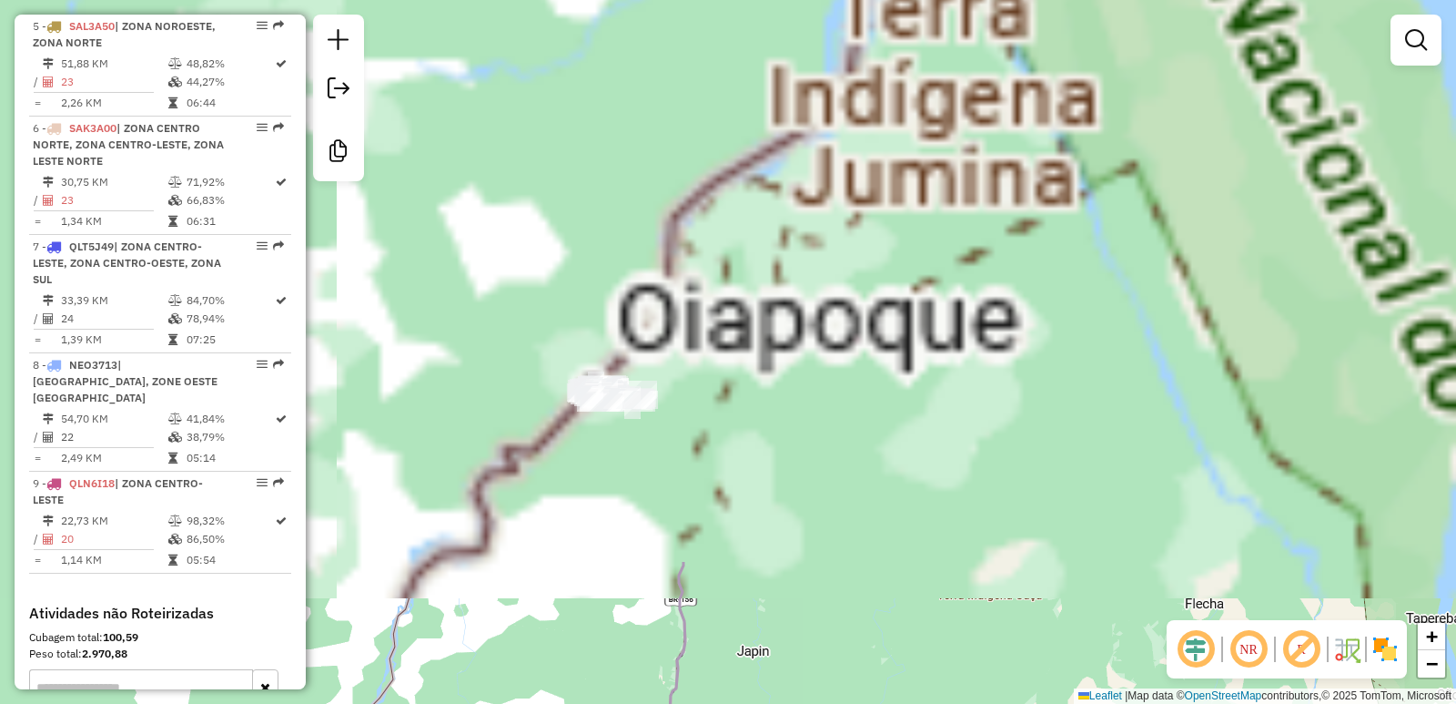
drag, startPoint x: 566, startPoint y: 310, endPoint x: 570, endPoint y: 714, distance: 404.1
click at [570, 703] on html "Aguarde... Pop-up bloqueado! Seu navegador bloqueou automáticamente a abertura …" at bounding box center [728, 352] width 1456 height 704
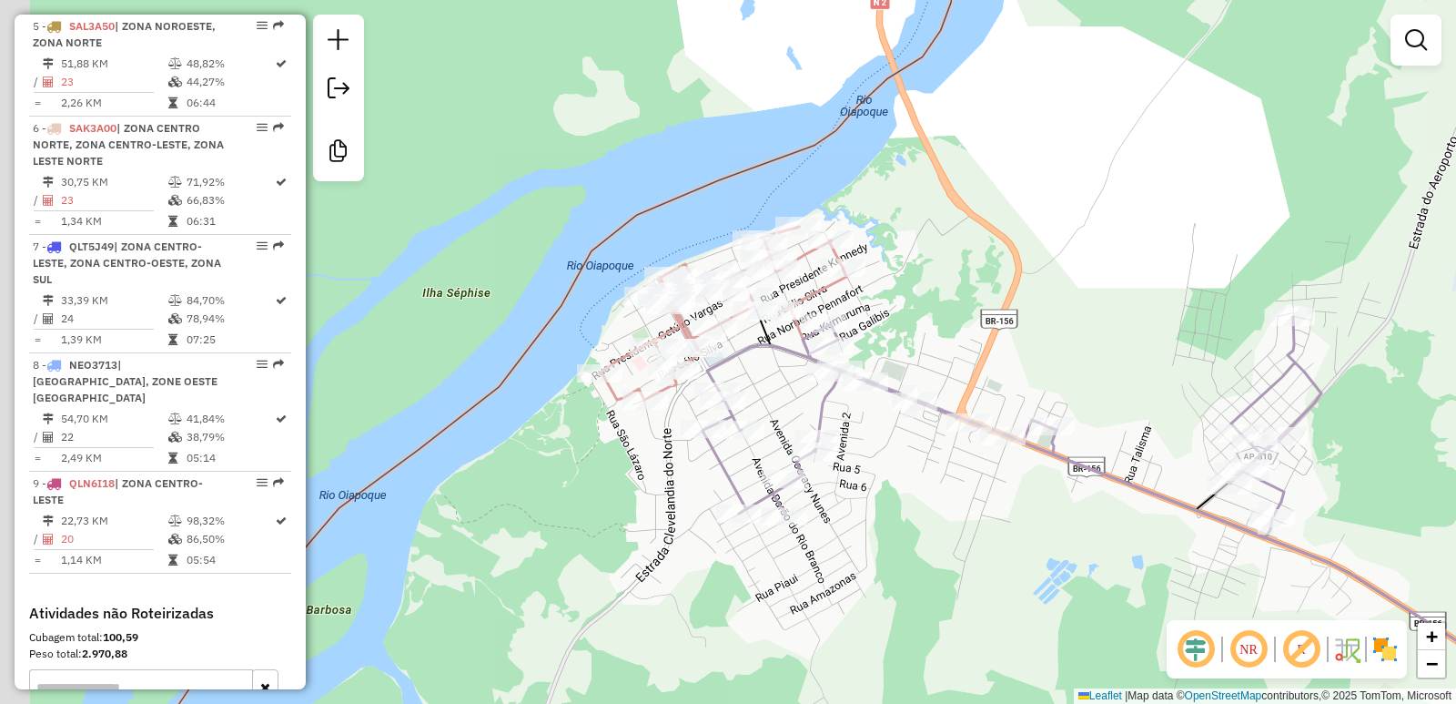
drag, startPoint x: 638, startPoint y: 539, endPoint x: 891, endPoint y: 542, distance: 253.0
click at [891, 542] on div "Janela de atendimento Grade de atendimento Capacidade Transportadoras Veículos …" at bounding box center [728, 352] width 1456 height 704
click at [1143, 157] on div "Janela de atendimento Grade de atendimento Capacidade Transportadoras Veículos …" at bounding box center [728, 352] width 1456 height 704
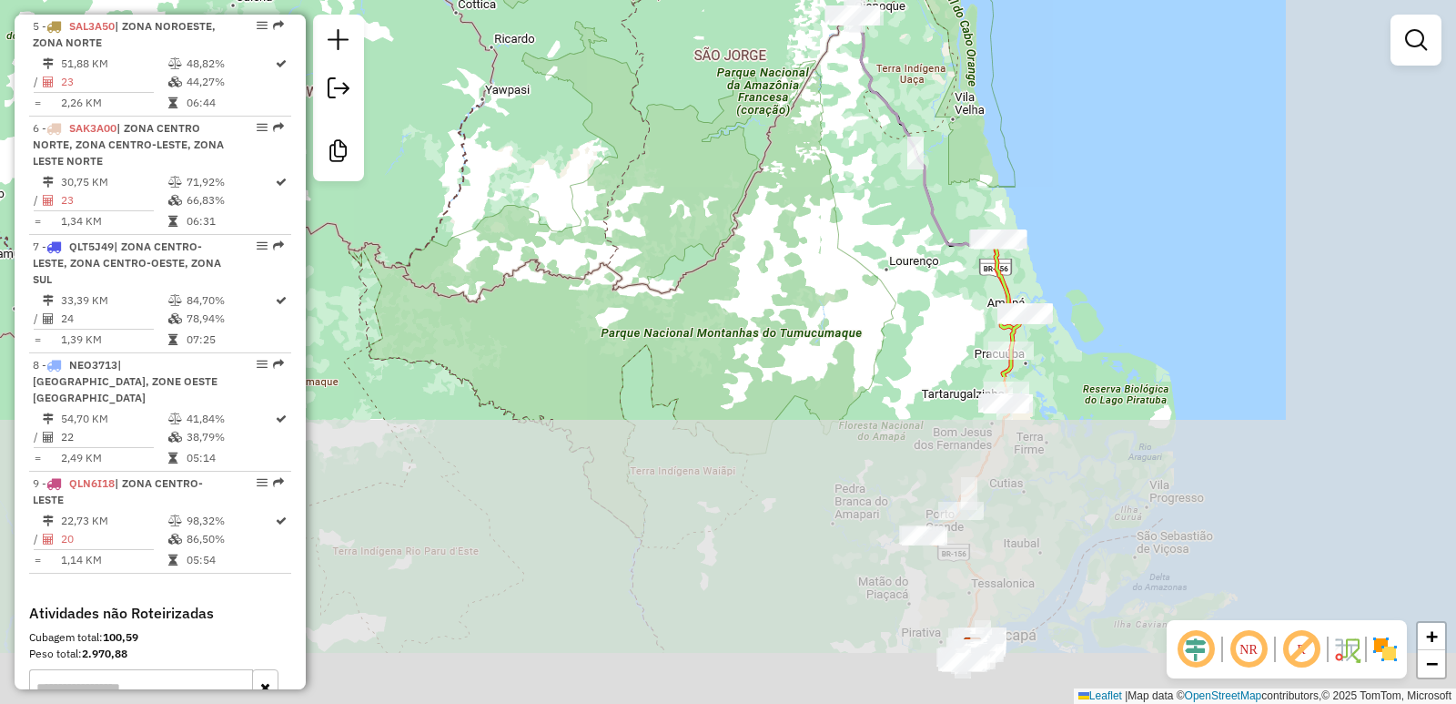
drag, startPoint x: 1024, startPoint y: 561, endPoint x: 774, endPoint y: 38, distance: 579.3
click at [775, 39] on div "Janela de atendimento Grade de atendimento Capacidade Transportadoras Veículos …" at bounding box center [728, 352] width 1456 height 704
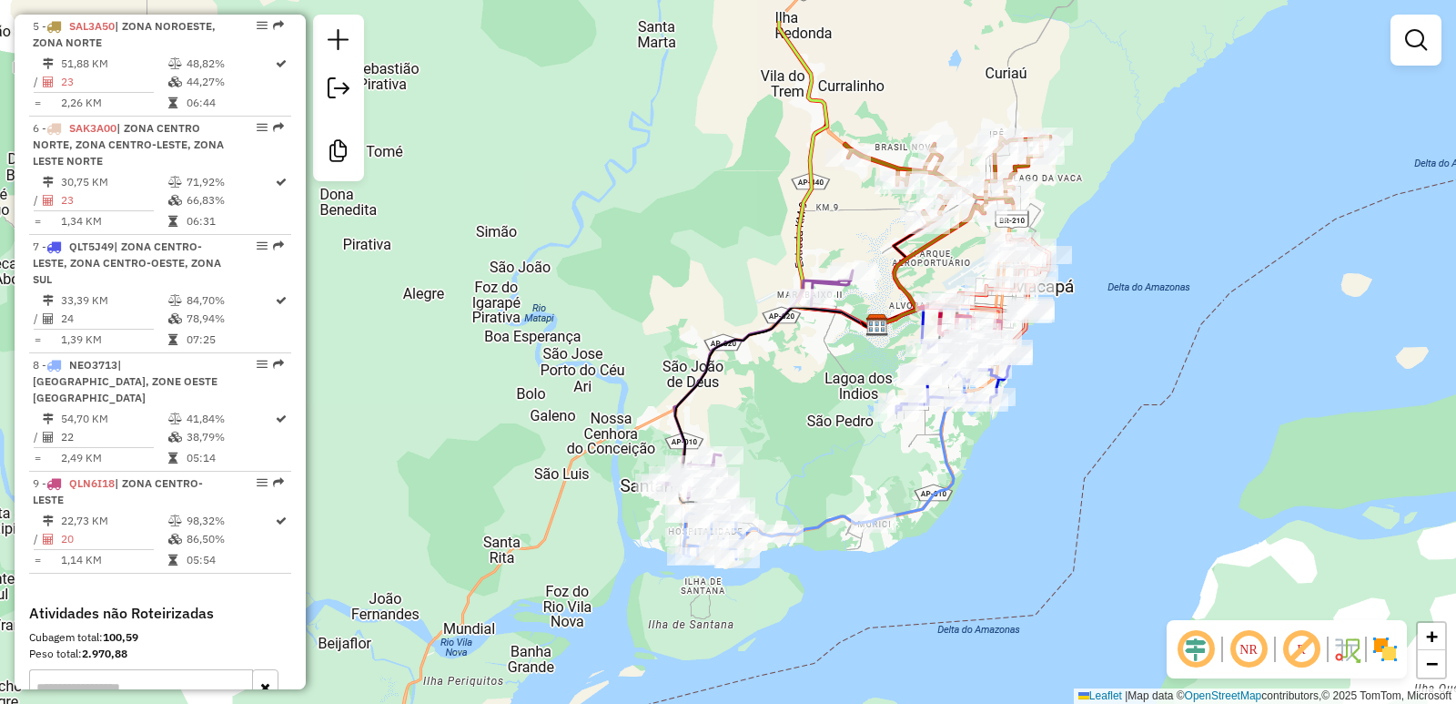
drag, startPoint x: 832, startPoint y: 346, endPoint x: 880, endPoint y: 438, distance: 103.8
click at [880, 438] on div "Janela de atendimento Grade de atendimento Capacidade Transportadoras Veículos …" at bounding box center [728, 352] width 1456 height 704
